Goal: Navigation & Orientation: Find specific page/section

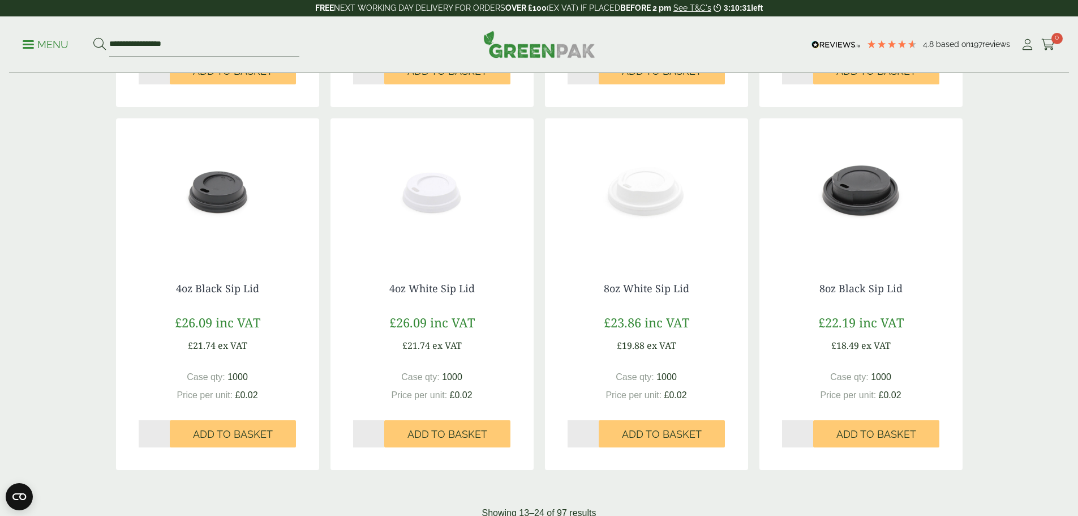
scroll to position [1132, 0]
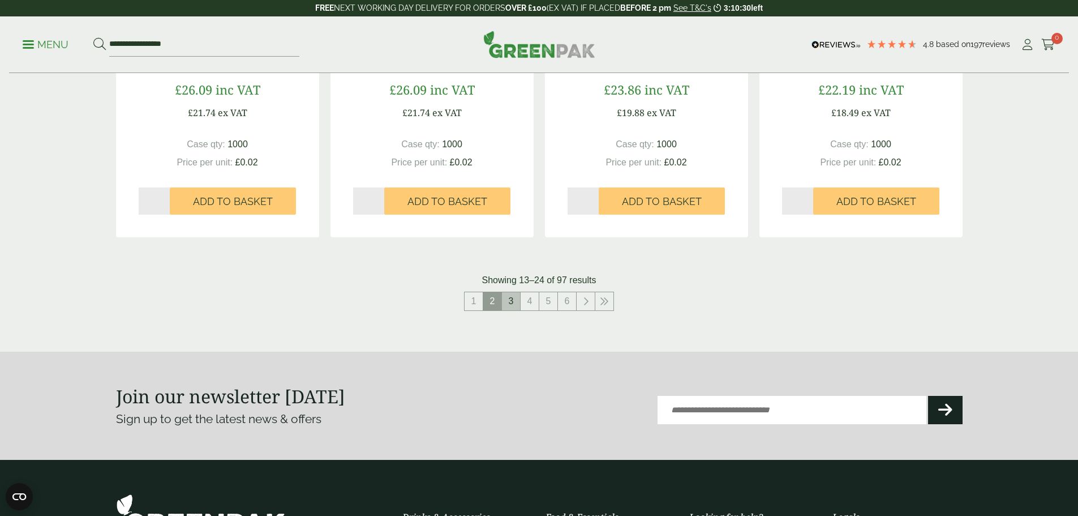
click at [514, 302] on link "3" at bounding box center [511, 301] width 18 height 18
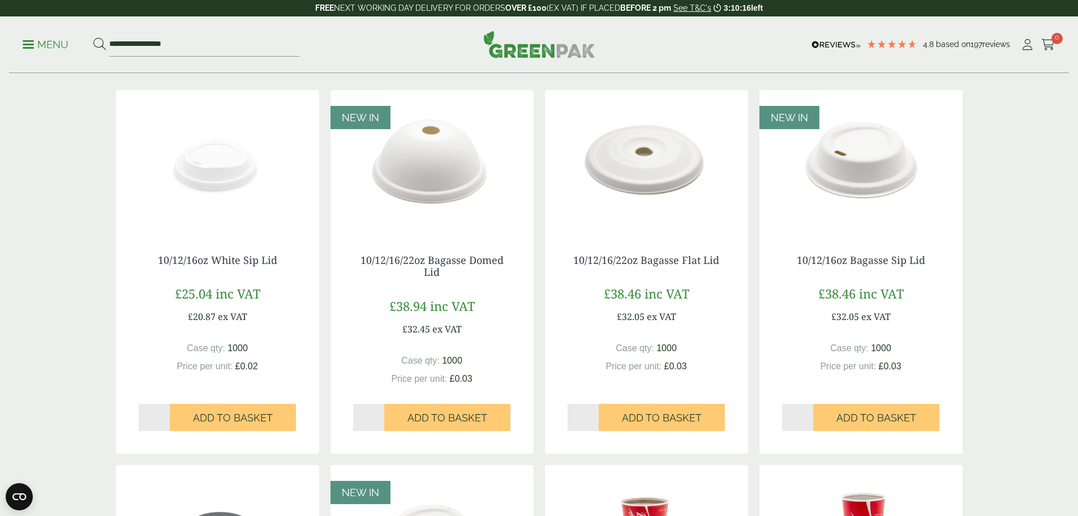
scroll to position [453, 0]
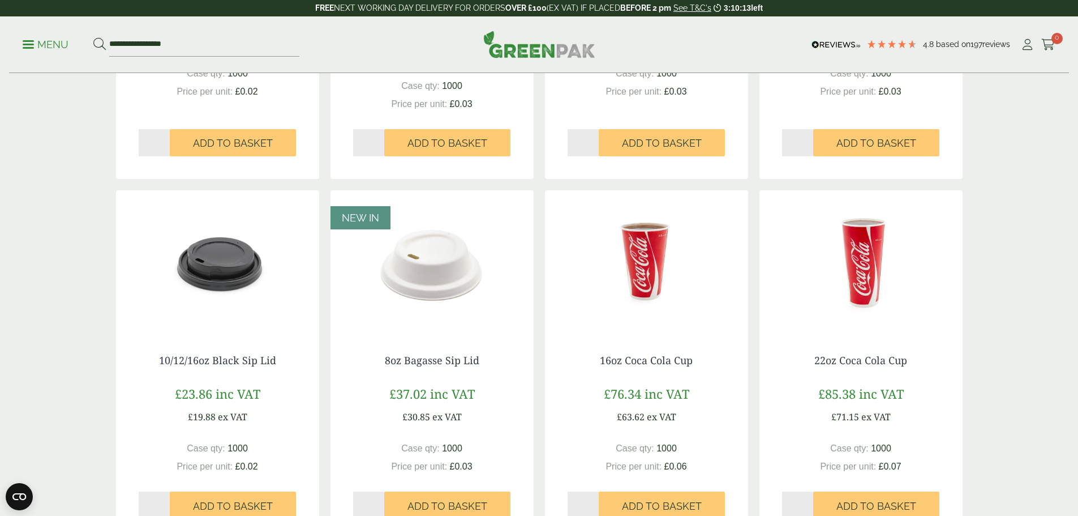
click at [211, 265] on img at bounding box center [217, 260] width 203 height 141
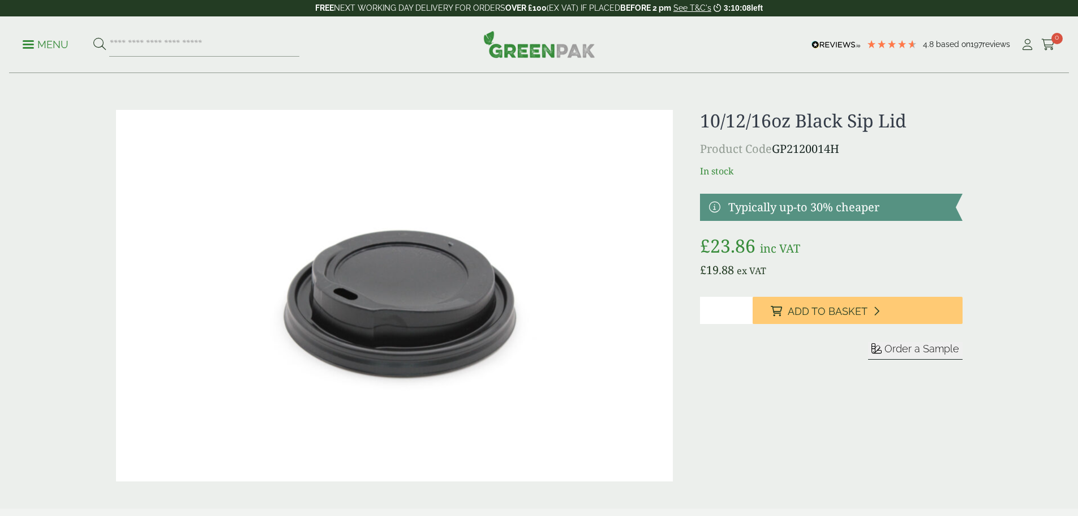
click at [776, 148] on p "Product Code GP2120014H" at bounding box center [831, 148] width 262 height 17
